Goal: Obtain resource: Obtain resource

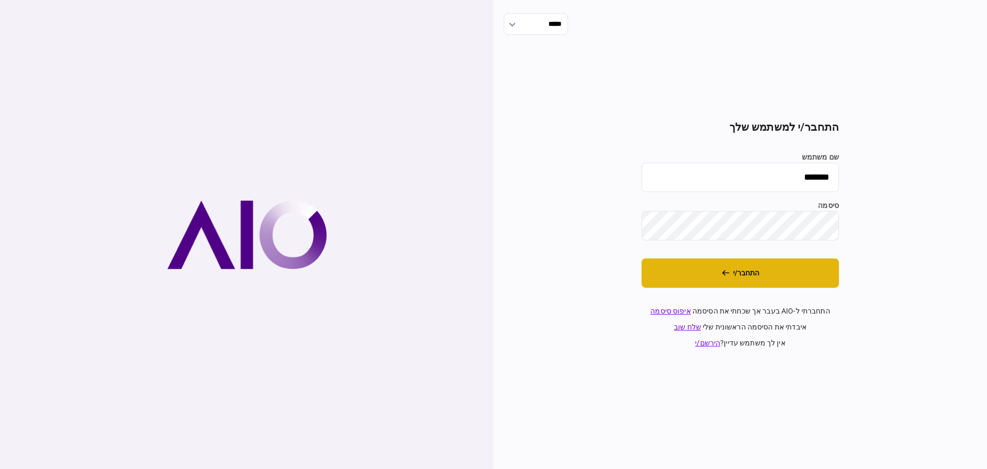
click at [735, 277] on button "התחבר/י" at bounding box center [740, 272] width 197 height 29
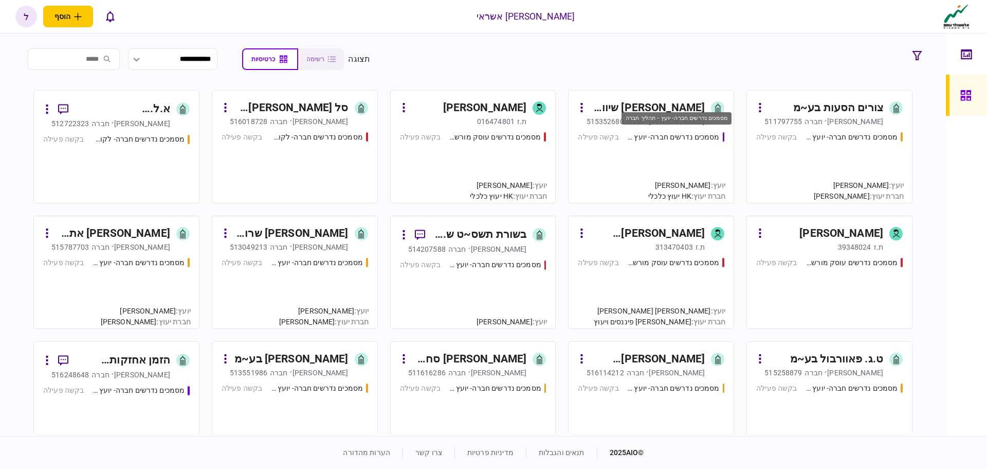
click at [670, 135] on div "מסמכים נדרשים חברה- יועץ - תהליך חברה" at bounding box center [673, 137] width 93 height 11
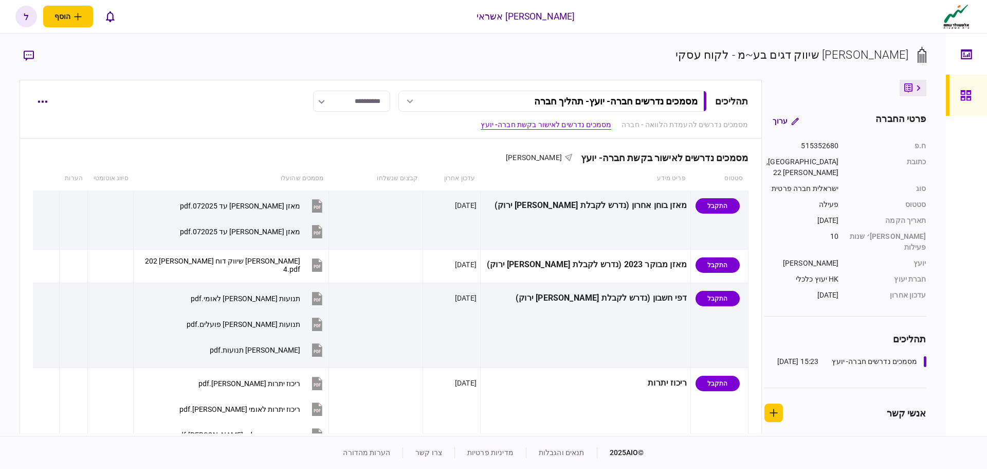
scroll to position [154, 0]
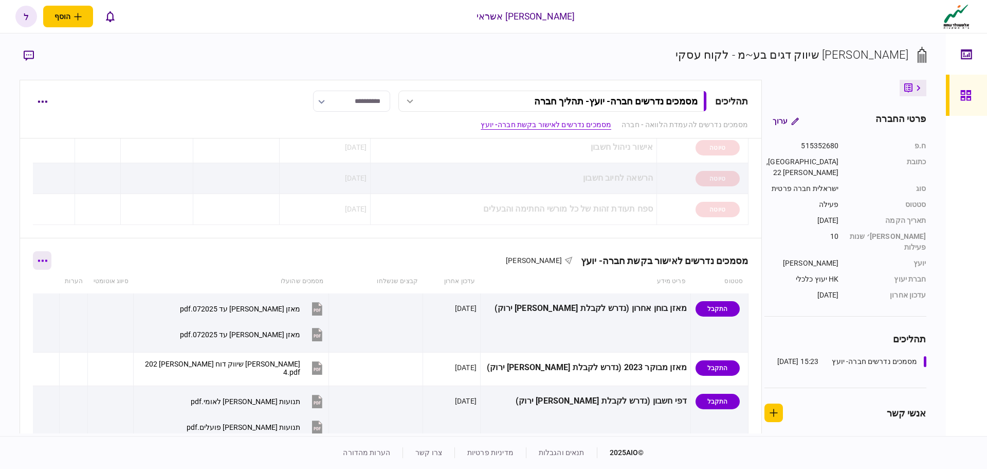
click at [46, 262] on button "button" at bounding box center [42, 260] width 19 height 19
click at [69, 327] on span "הורד מסמכים" at bounding box center [56, 326] width 47 height 12
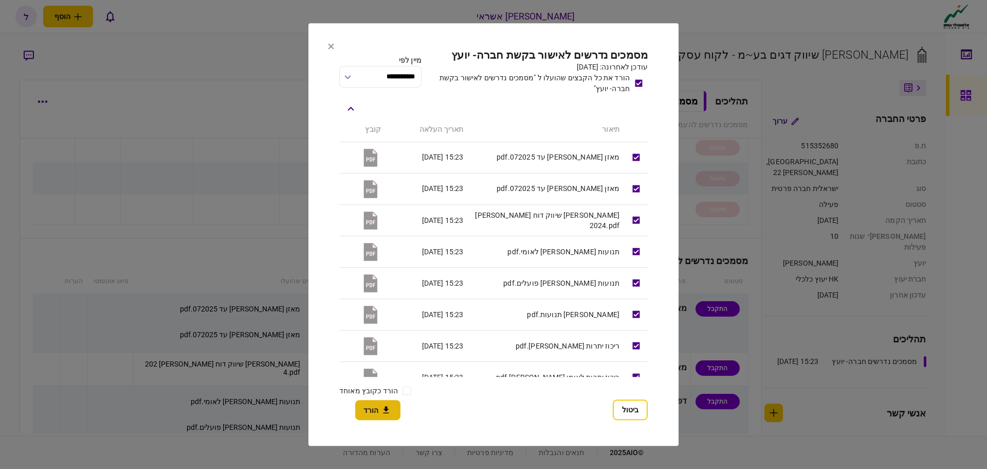
click at [371, 409] on button "הורד" at bounding box center [377, 410] width 45 height 20
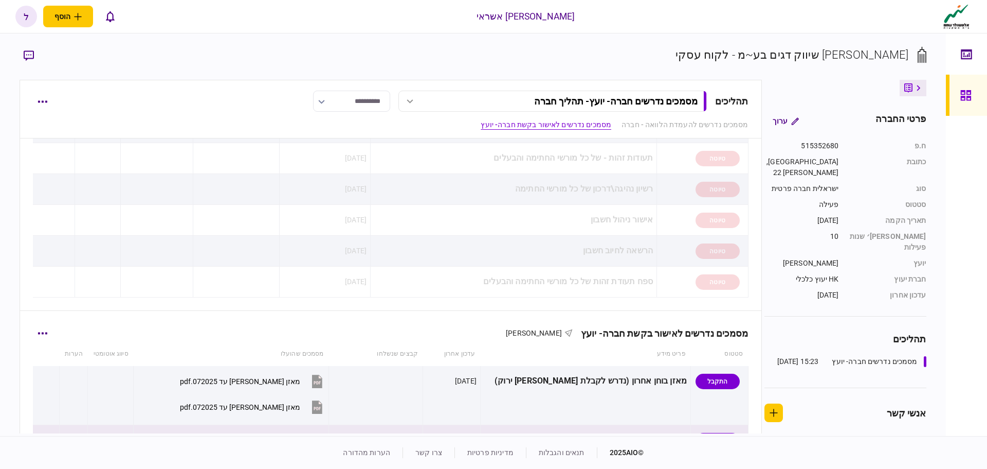
scroll to position [257, 0]
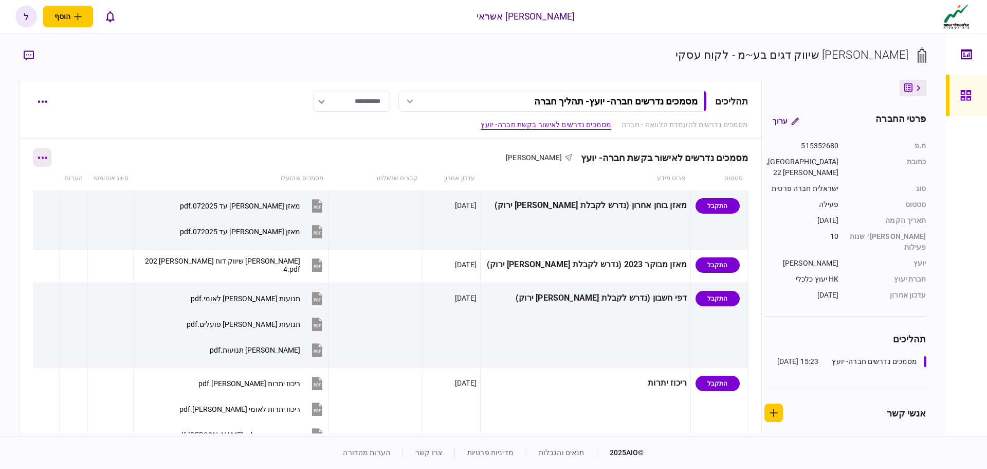
click at [46, 156] on icon "button" at bounding box center [43, 157] width 10 height 3
click at [71, 222] on span "הורד מסמכים" at bounding box center [56, 223] width 47 height 12
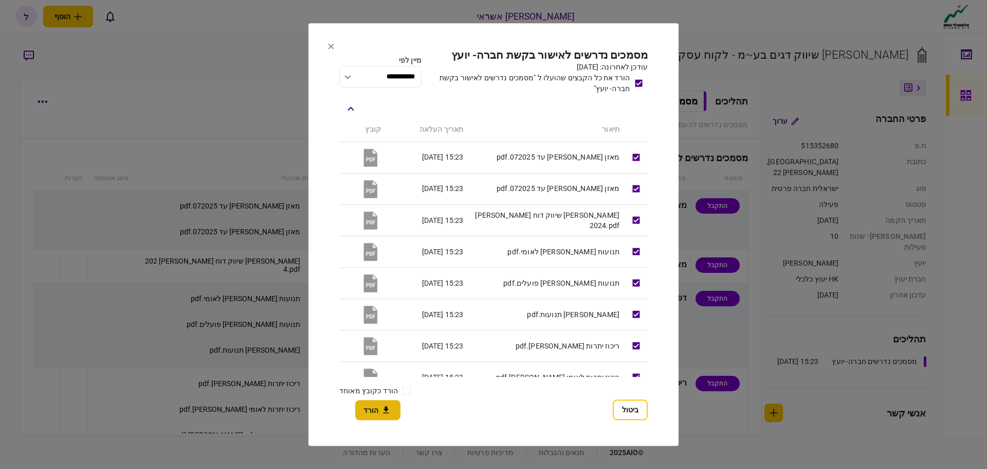
click at [382, 412] on icon "button" at bounding box center [386, 410] width 12 height 10
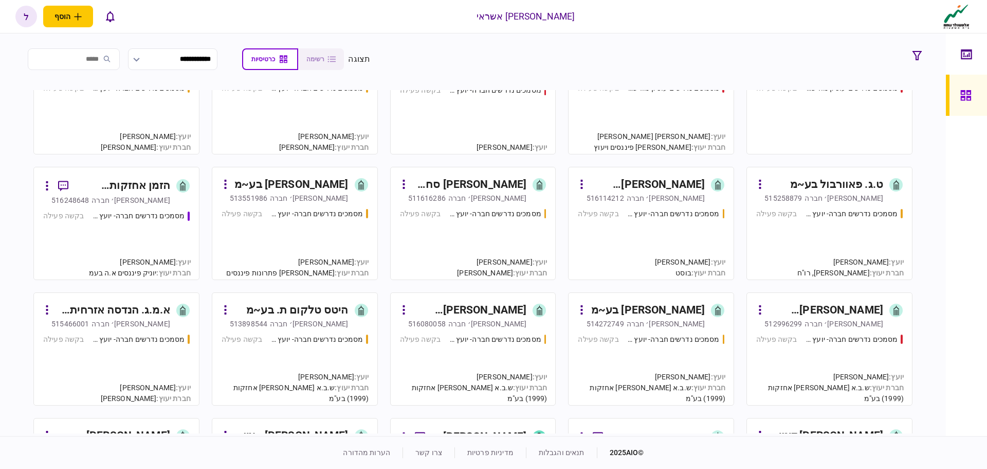
scroll to position [206, 0]
